Goal: Download file/media

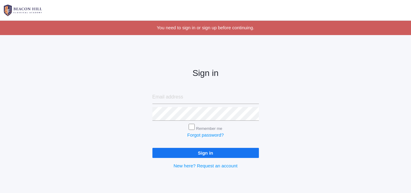
type input "[EMAIL_ADDRESS][DOMAIN_NAME]"
click at [206, 153] on input "Sign in" at bounding box center [206, 153] width 107 height 10
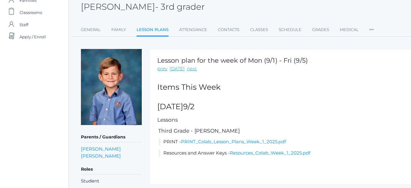
scroll to position [37, 0]
click at [208, 142] on link "PRINT_Colab_Lesson_Plans_Week_1_2025.pdf" at bounding box center [233, 142] width 105 height 6
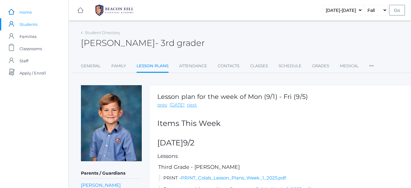
click at [27, 15] on span "Home" at bounding box center [25, 12] width 12 height 12
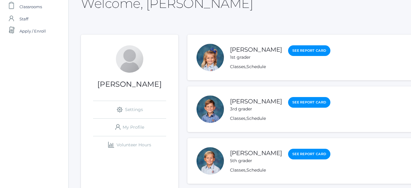
scroll to position [42, 0]
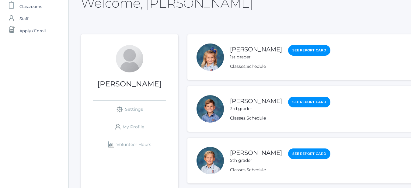
click at [271, 46] on link "Shiloh Laubacher" at bounding box center [256, 50] width 52 height 8
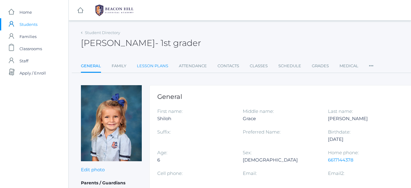
click at [161, 65] on link "Lesson Plans" at bounding box center [152, 66] width 31 height 12
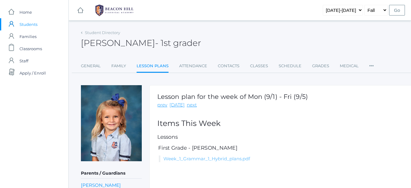
click at [221, 158] on link "Week_1_Grammar_1_Hybrid_plans.pdf" at bounding box center [207, 159] width 87 height 6
